Goal: Transaction & Acquisition: Purchase product/service

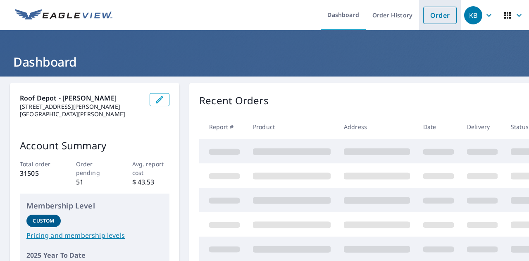
click at [434, 15] on link "Order" at bounding box center [439, 15] width 33 height 17
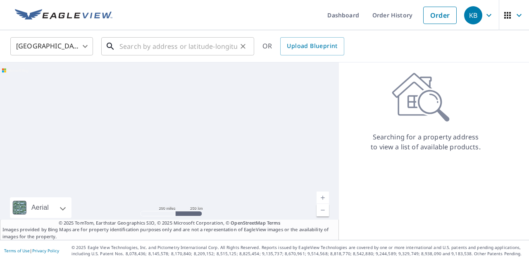
click at [201, 41] on input "text" at bounding box center [178, 46] width 118 height 23
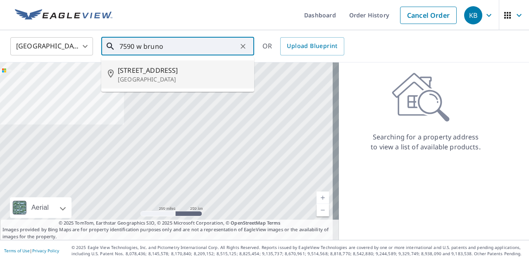
click at [171, 73] on span "[STREET_ADDRESS]" at bounding box center [183, 70] width 130 height 10
type input "[STREET_ADDRESS]"
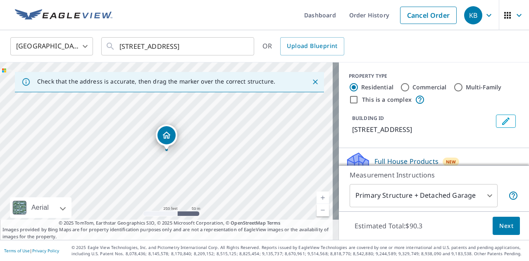
click at [316, 195] on link "Current Level 17, Zoom In" at bounding box center [322, 197] width 12 height 12
click at [316, 195] on link "Current Level 18, Zoom In" at bounding box center [322, 197] width 12 height 12
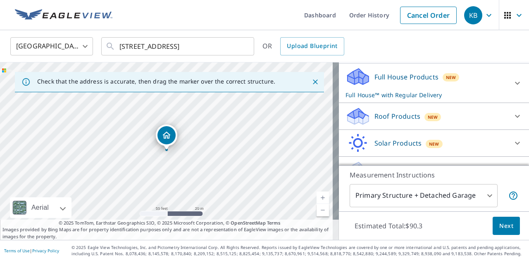
scroll to position [86, 0]
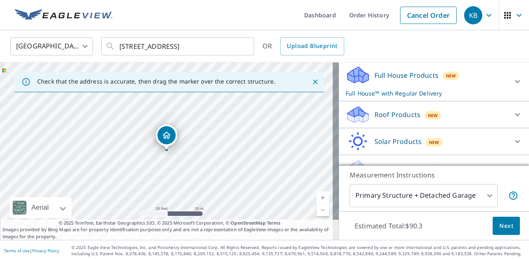
click at [476, 114] on div "Roof Products New" at bounding box center [426, 114] width 162 height 19
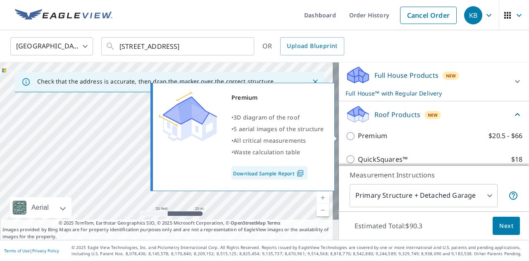
click at [345, 136] on input "Premium $20.5 - $66" at bounding box center [351, 136] width 12 height 10
checkbox input "true"
checkbox input "false"
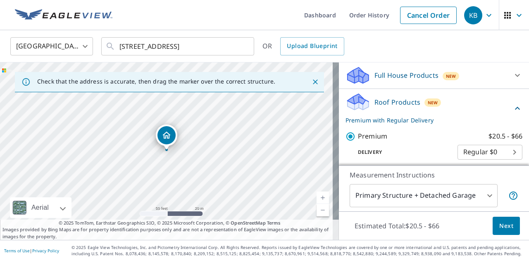
click at [499, 228] on span "Next" at bounding box center [506, 226] width 14 height 10
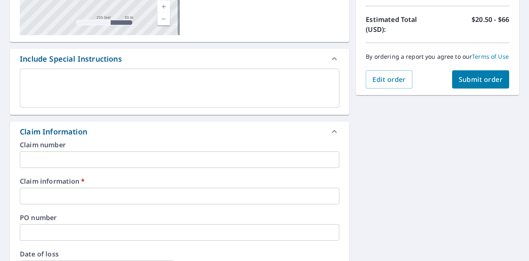
scroll to position [207, 0]
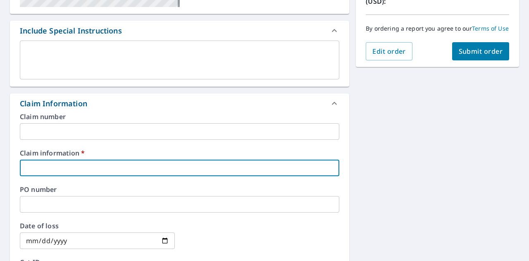
click at [153, 169] on input "text" at bounding box center [179, 167] width 319 height 17
type input "Patriarch Roofing"
checkbox input "true"
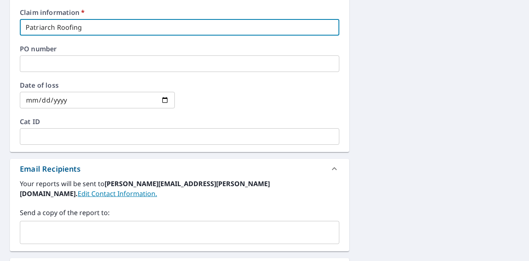
scroll to position [354, 0]
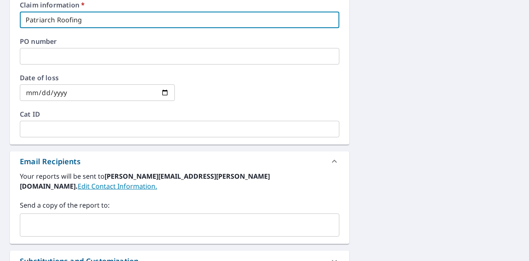
click at [131, 217] on input "text" at bounding box center [174, 225] width 300 height 16
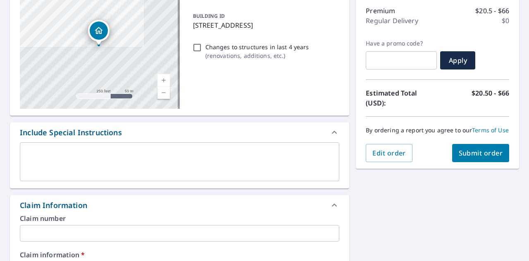
scroll to position [106, 0]
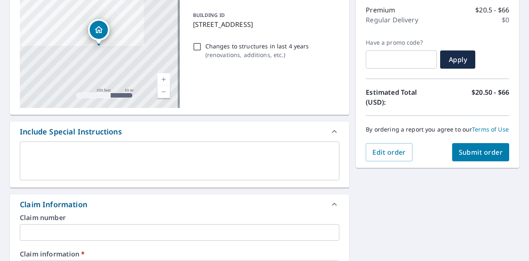
type input "[PERSON_NAME][EMAIL_ADDRESS][PERSON_NAME][DOMAIN_NAME]"
click at [459, 161] on button "Submit order" at bounding box center [480, 152] width 57 height 18
checkbox input "true"
